Goal: Find specific page/section: Find specific page/section

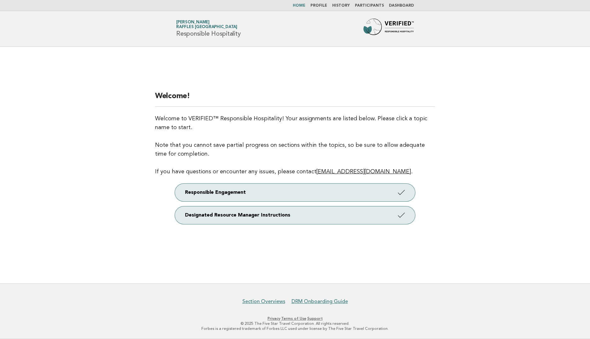
click at [405, 4] on link "Dashboard" at bounding box center [401, 6] width 25 height 4
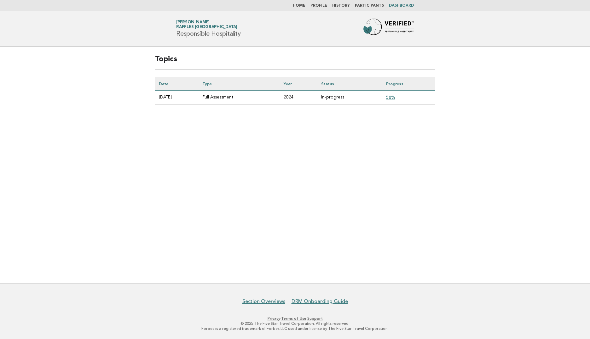
click at [395, 99] on link "50%" at bounding box center [390, 97] width 9 height 5
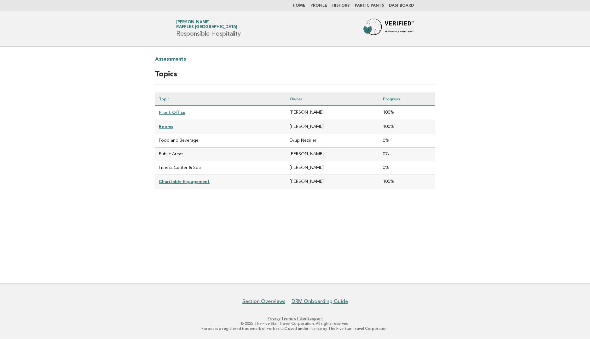
drag, startPoint x: 148, startPoint y: 165, endPoint x: 207, endPoint y: 166, distance: 59.6
click at [207, 166] on div "Assessments Topics Topic Owner Progress Front Office [PERSON_NAME] 100% Rooms […" at bounding box center [295, 127] width 295 height 160
drag, startPoint x: 207, startPoint y: 166, endPoint x: 248, endPoint y: 217, distance: 66.2
click at [248, 217] on main "Assessments Topics Topic Owner Progress Front Office [PERSON_NAME] 100% Rooms […" at bounding box center [295, 165] width 590 height 236
drag, startPoint x: 249, startPoint y: 217, endPoint x: 252, endPoint y: 215, distance: 3.4
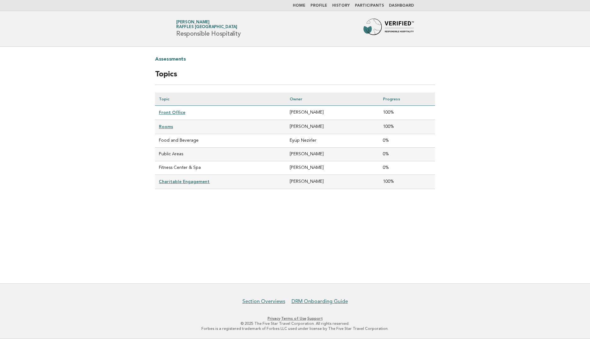
click at [249, 217] on main "Assessments Topics Topic Owner Progress Front Office [PERSON_NAME] 100% Rooms […" at bounding box center [295, 165] width 590 height 236
click at [174, 180] on link "Charitable Engagement" at bounding box center [184, 181] width 51 height 5
